Goal: Task Accomplishment & Management: Use online tool/utility

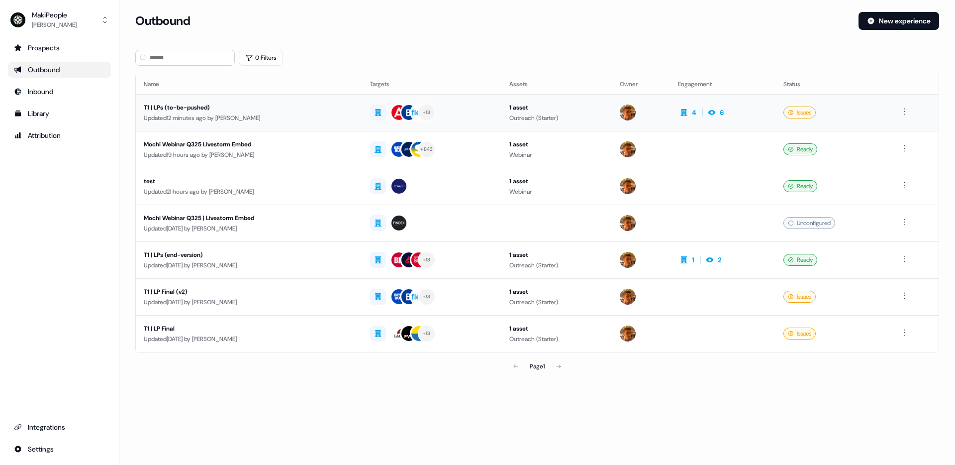
click at [310, 107] on div "T1 | LPs (to-be-pushed)" at bounding box center [249, 108] width 211 height 10
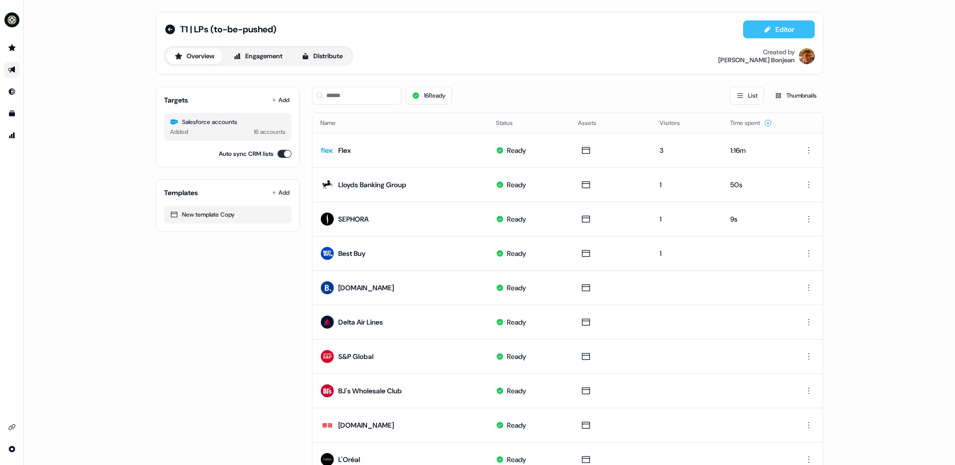
click at [780, 25] on button "Editor" at bounding box center [779, 29] width 72 height 18
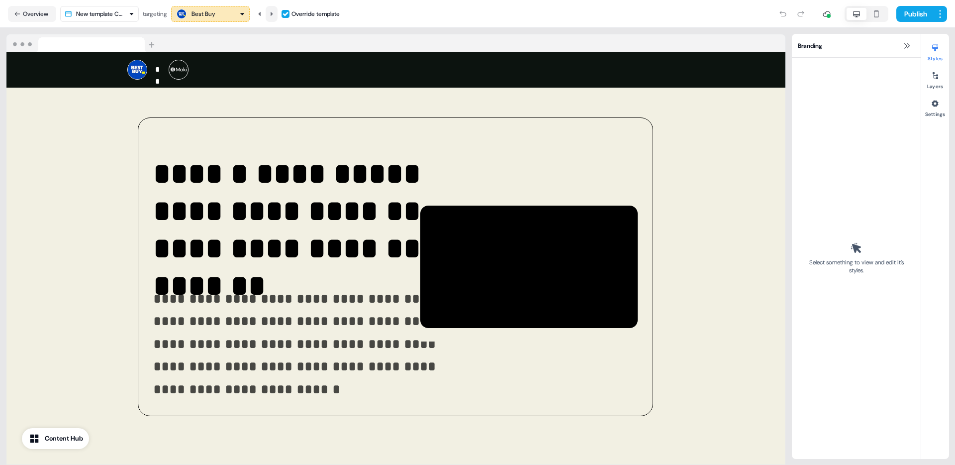
click at [272, 11] on icon at bounding box center [272, 14] width 6 height 6
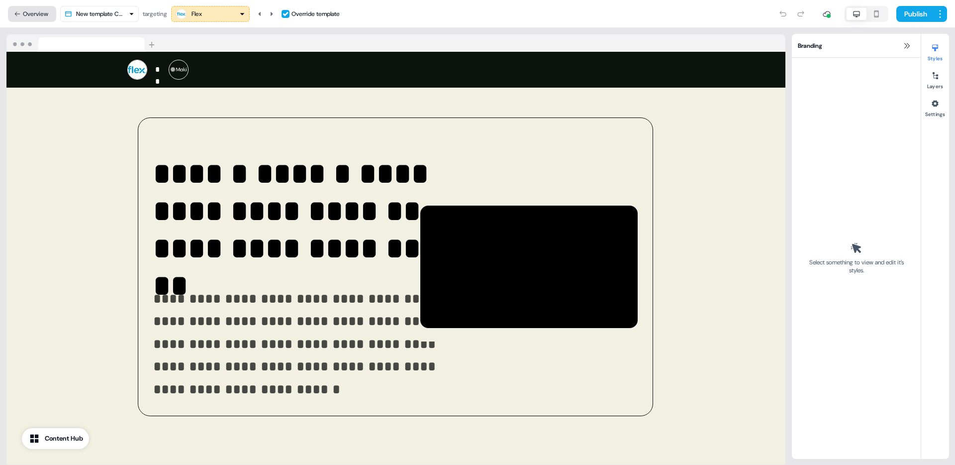
click at [27, 12] on button "Overview" at bounding box center [32, 14] width 48 height 16
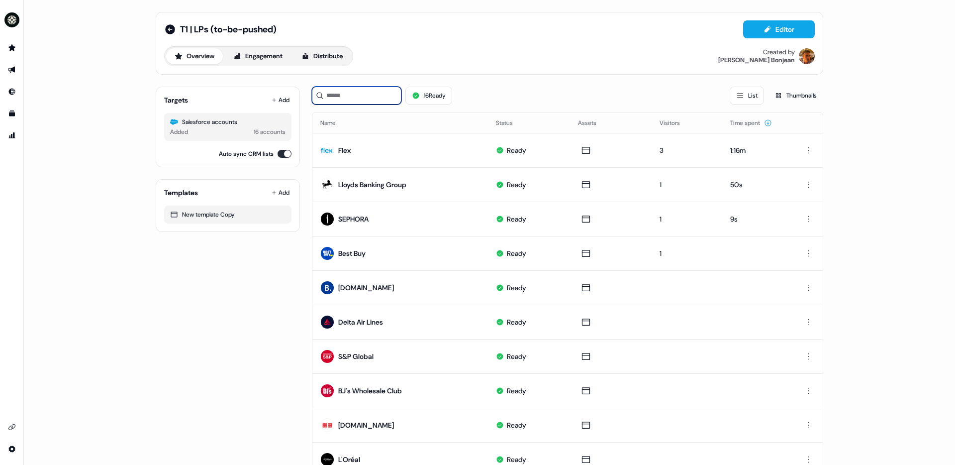
click at [364, 95] on input at bounding box center [357, 96] width 90 height 18
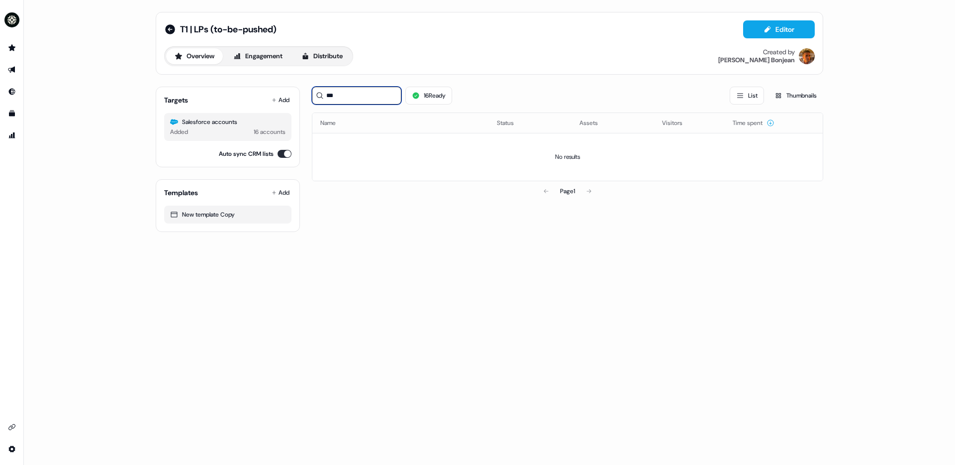
type input "***"
click at [283, 99] on button "Add" at bounding box center [281, 100] width 22 height 14
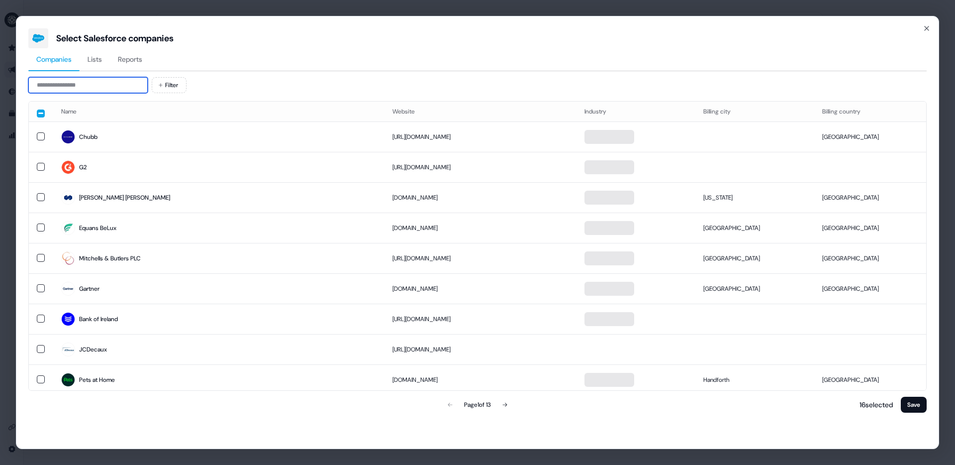
click at [123, 83] on input at bounding box center [87, 85] width 119 height 16
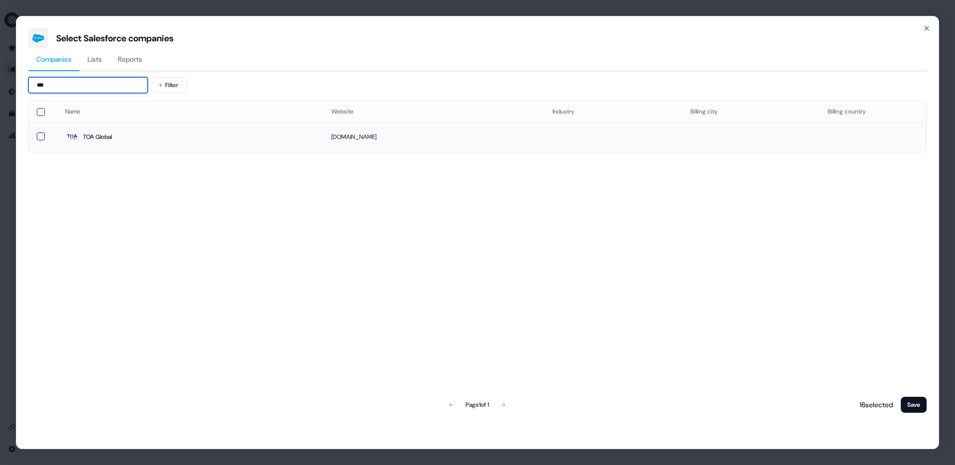
type input "***"
click at [29, 135] on td at bounding box center [43, 136] width 28 height 30
click at [37, 135] on button "button" at bounding box center [41, 137] width 8 height 8
click at [42, 137] on button "button" at bounding box center [41, 136] width 8 height 8
click at [920, 405] on button "Save" at bounding box center [914, 405] width 26 height 16
